Goal: Transaction & Acquisition: Purchase product/service

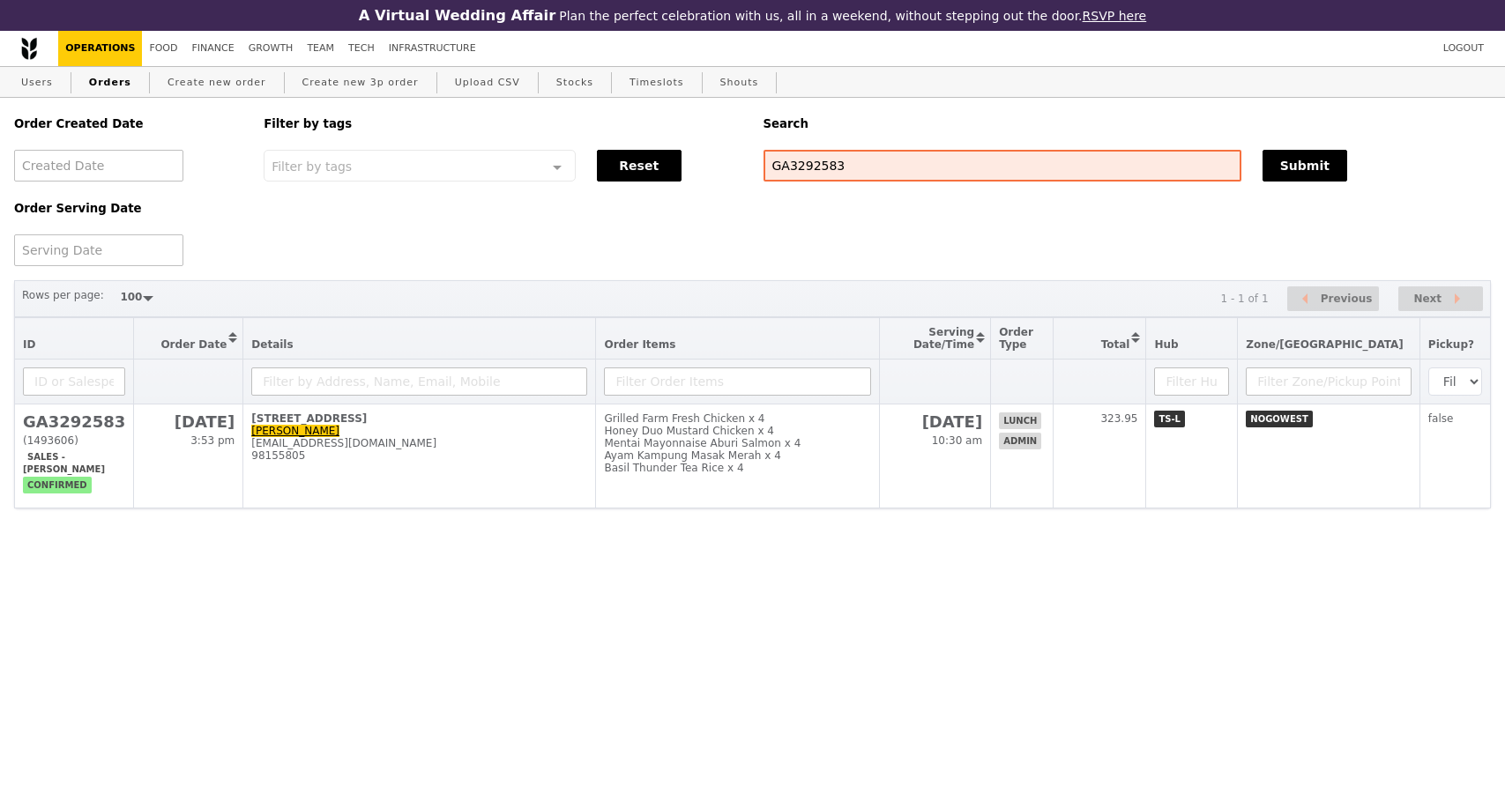
select select "100"
click at [763, 168] on input "GA3292583" at bounding box center [1002, 166] width 478 height 32
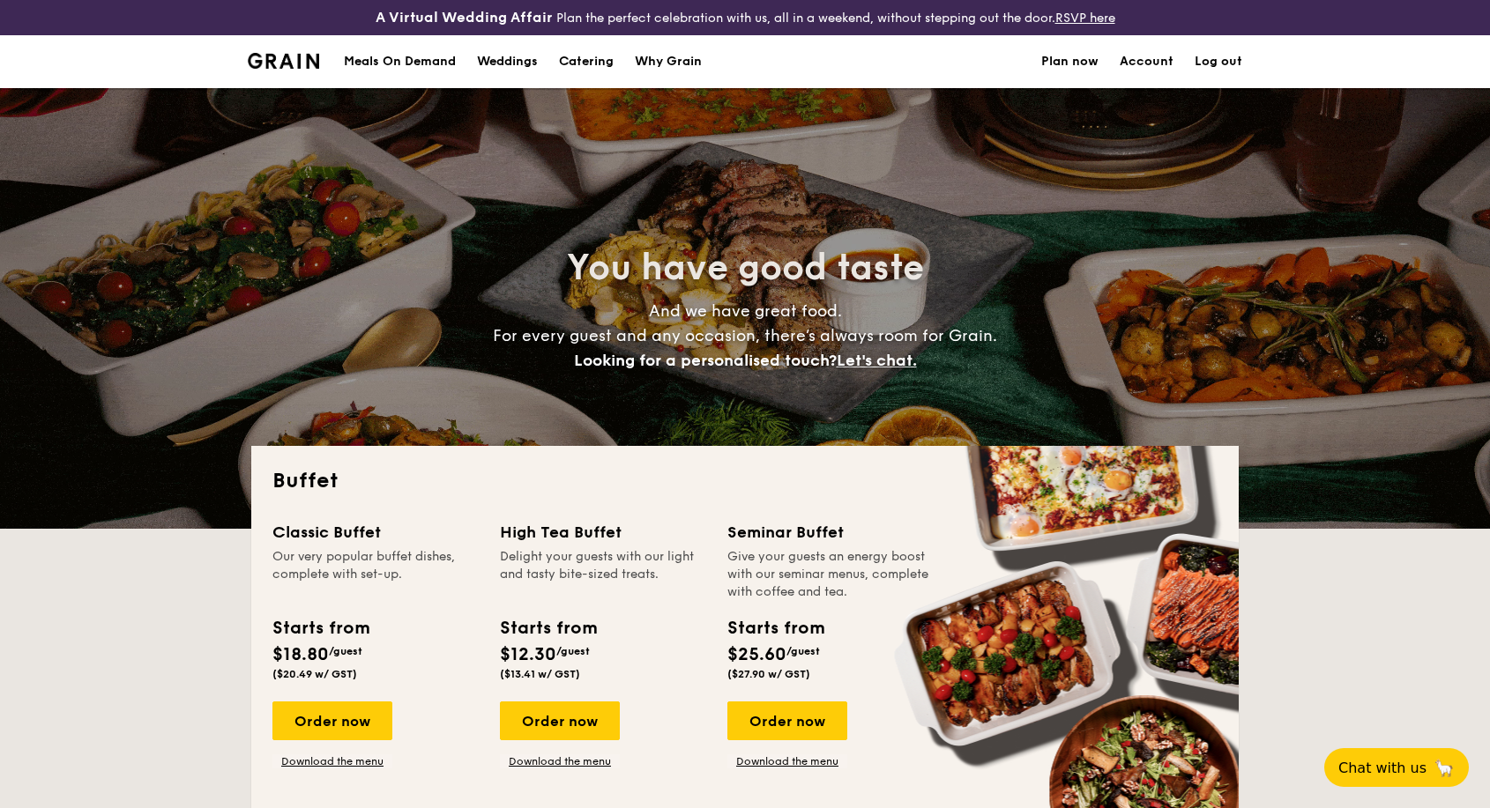
select select
click at [438, 64] on div "Meals On Demand" at bounding box center [400, 61] width 112 height 53
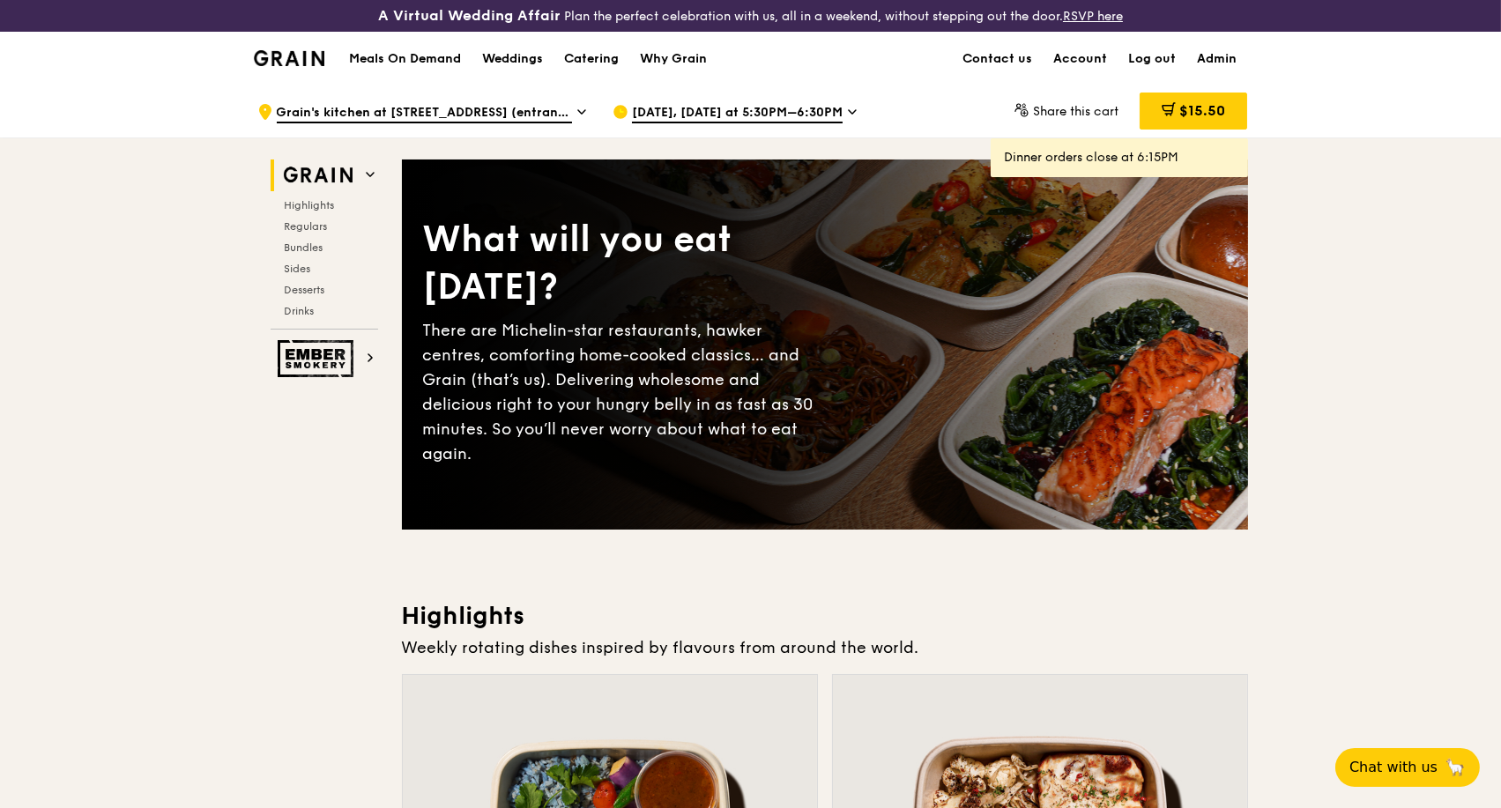
click at [427, 56] on h1 "Meals On Demand" at bounding box center [405, 59] width 112 height 18
click at [439, 61] on h1 "Meals On Demand" at bounding box center [405, 59] width 112 height 18
click at [583, 110] on icon at bounding box center [581, 112] width 9 height 16
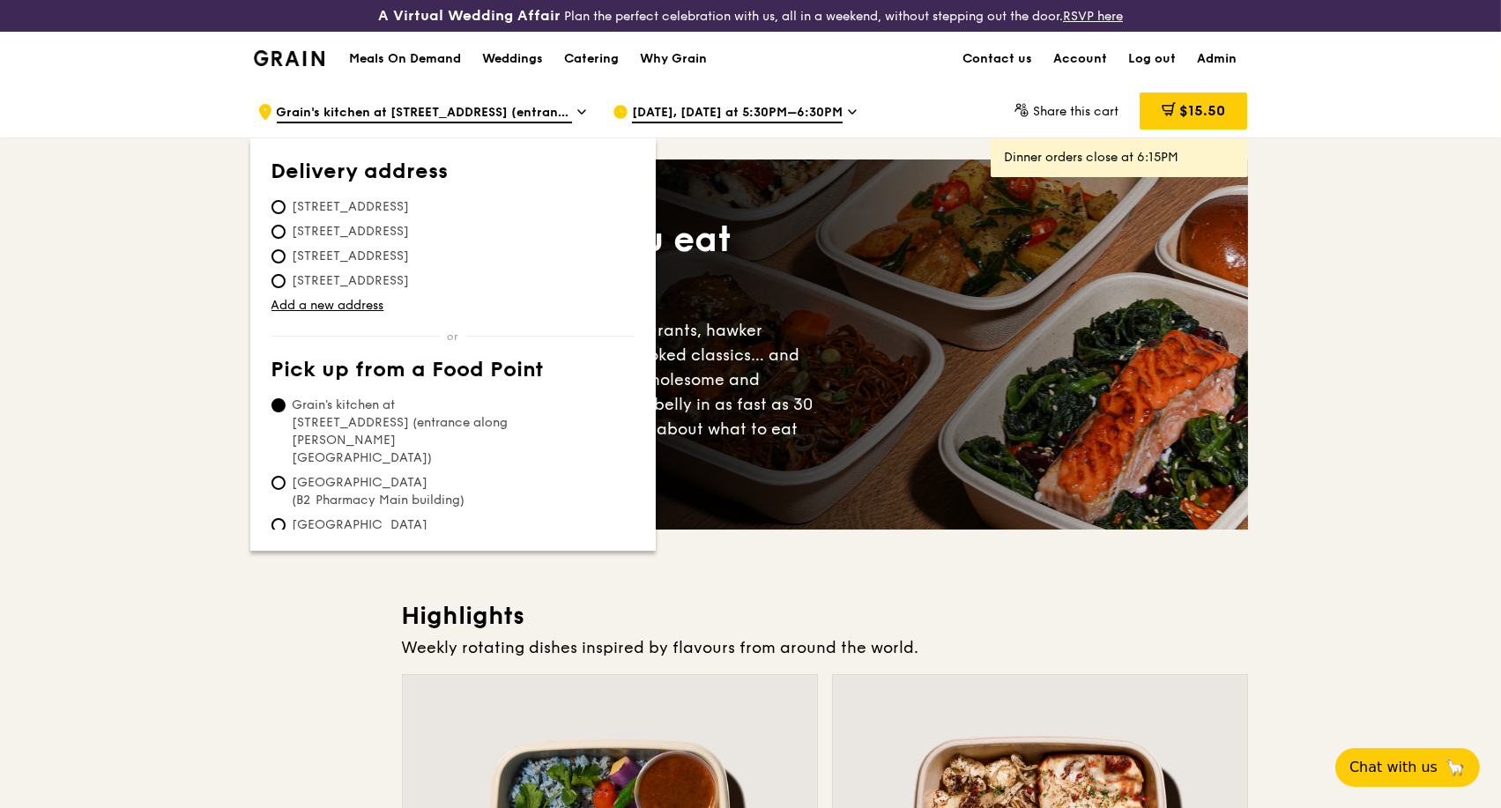
click at [583, 110] on icon at bounding box center [581, 112] width 9 height 16
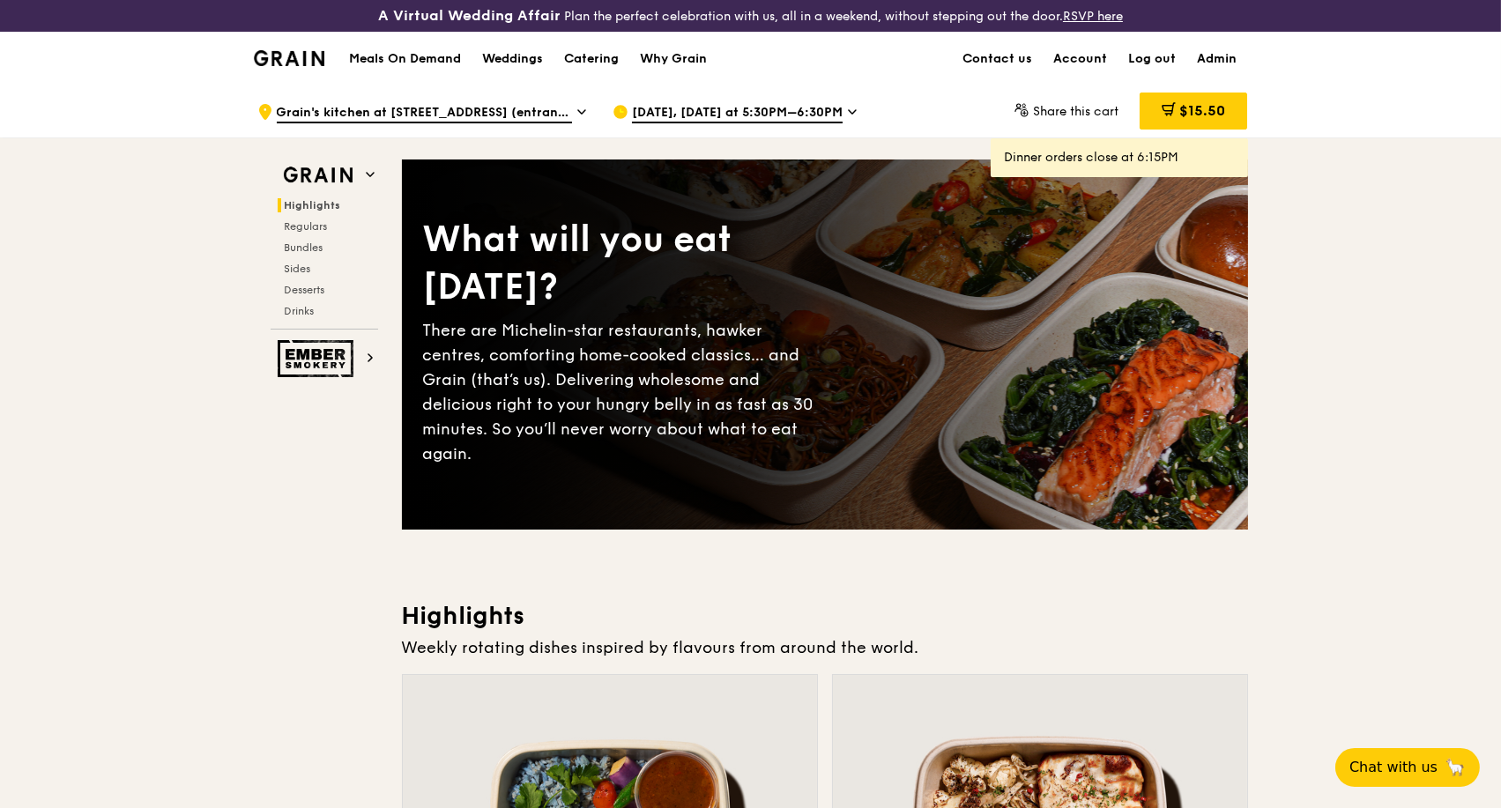
click at [717, 107] on span "Sep 24, Today at 5:30PM–6:30PM" at bounding box center [737, 113] width 211 height 19
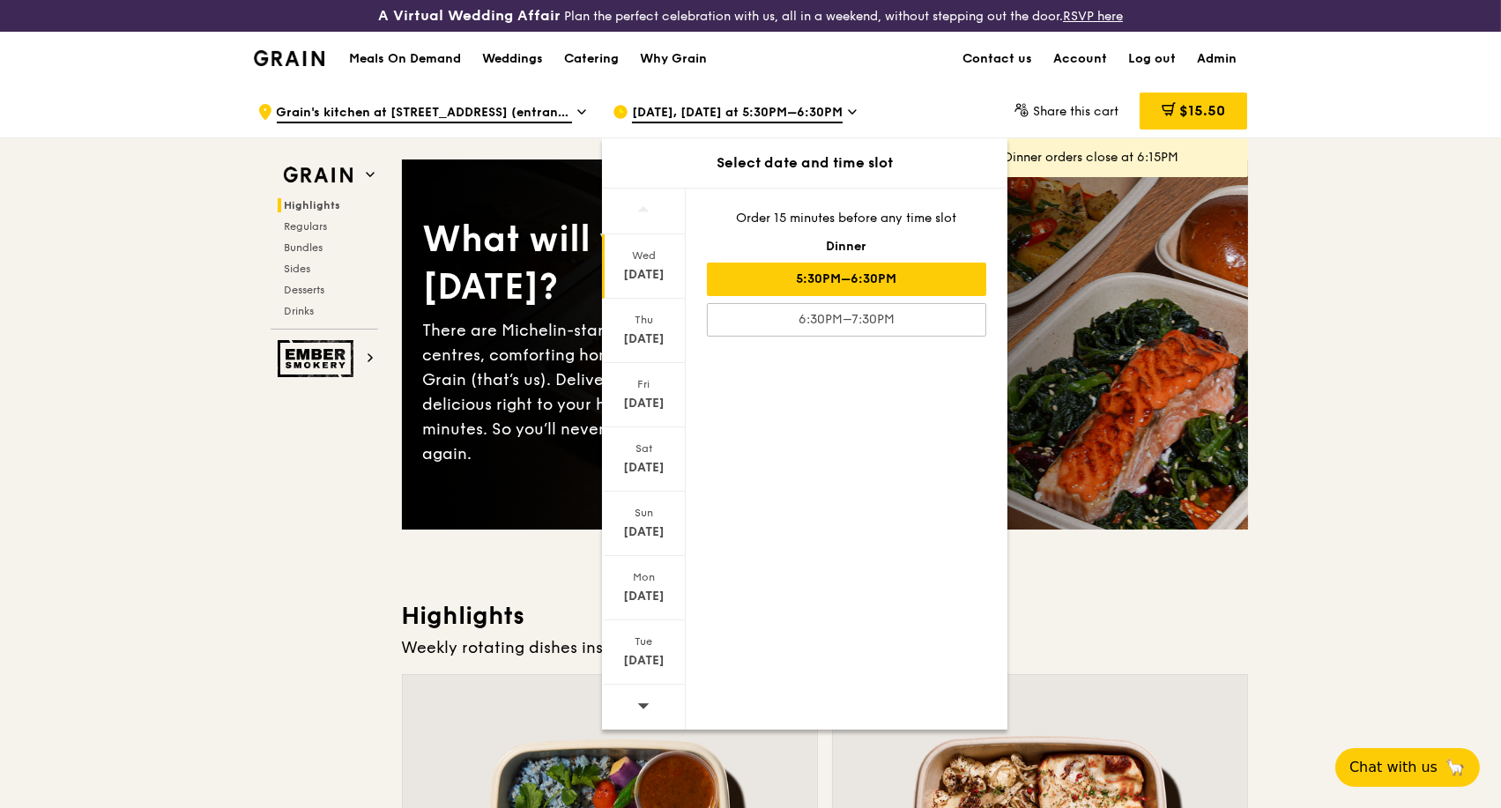
click at [717, 107] on span "Sep 24, Today at 5:30PM–6:30PM" at bounding box center [737, 113] width 211 height 19
